Goal: Communication & Community: Answer question/provide support

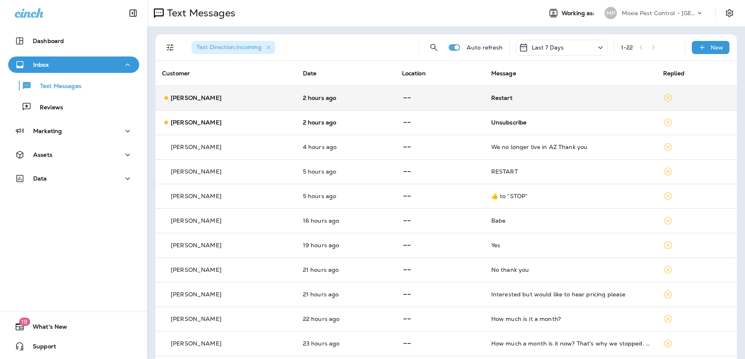
click at [206, 97] on p "[PERSON_NAME]" at bounding box center [196, 98] width 51 height 7
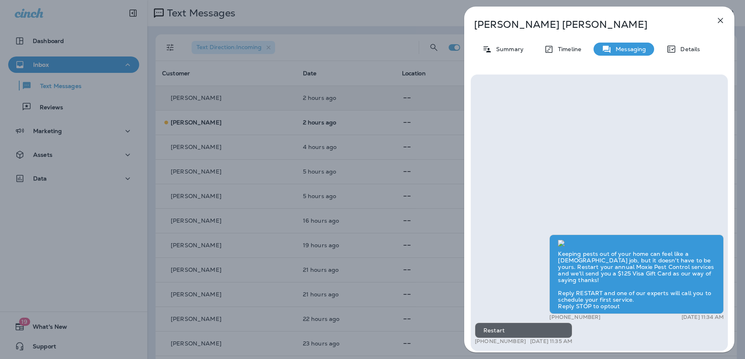
scroll to position [0, 0]
click at [721, 22] on icon "button" at bounding box center [720, 20] width 5 height 5
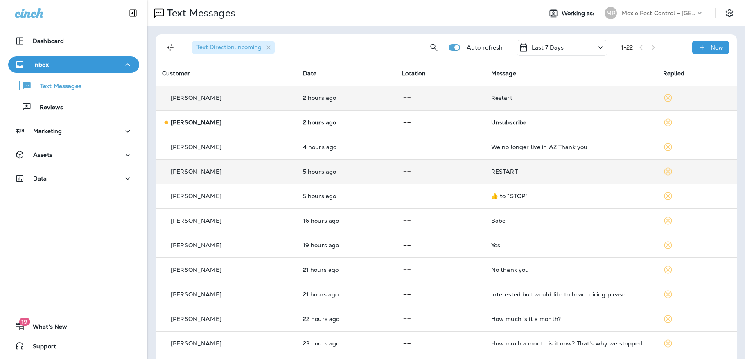
click at [495, 172] on div "RESTART" at bounding box center [570, 171] width 159 height 7
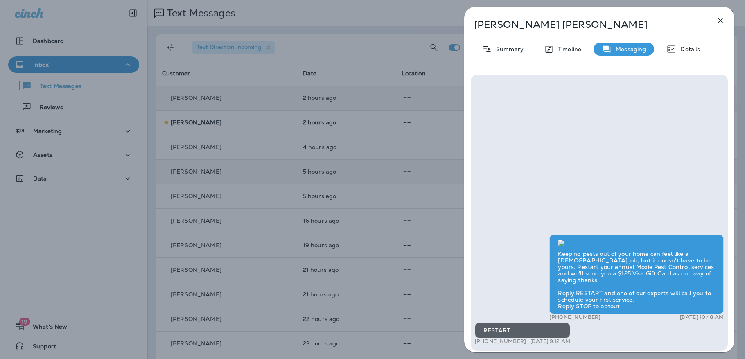
scroll to position [0, 0]
click at [626, 308] on div "Keeping pests out of your home can feel like a [DEMOGRAPHIC_DATA] job, but it d…" at bounding box center [636, 274] width 174 height 79
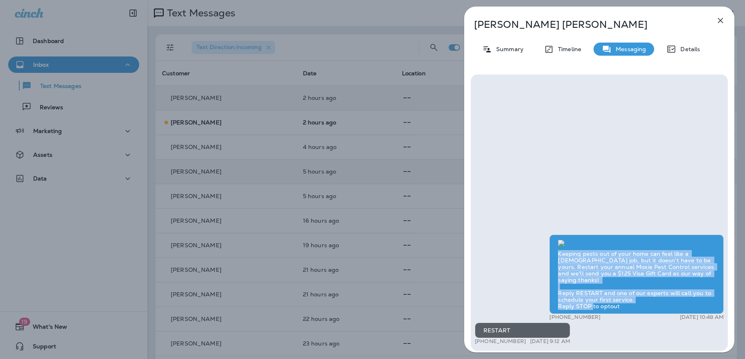
drag, startPoint x: 558, startPoint y: 259, endPoint x: 622, endPoint y: 307, distance: 80.1
click at [622, 307] on div "Keeping pests out of your home can feel like a [DEMOGRAPHIC_DATA] job, but it d…" at bounding box center [636, 274] width 174 height 79
